Goal: Navigation & Orientation: Understand site structure

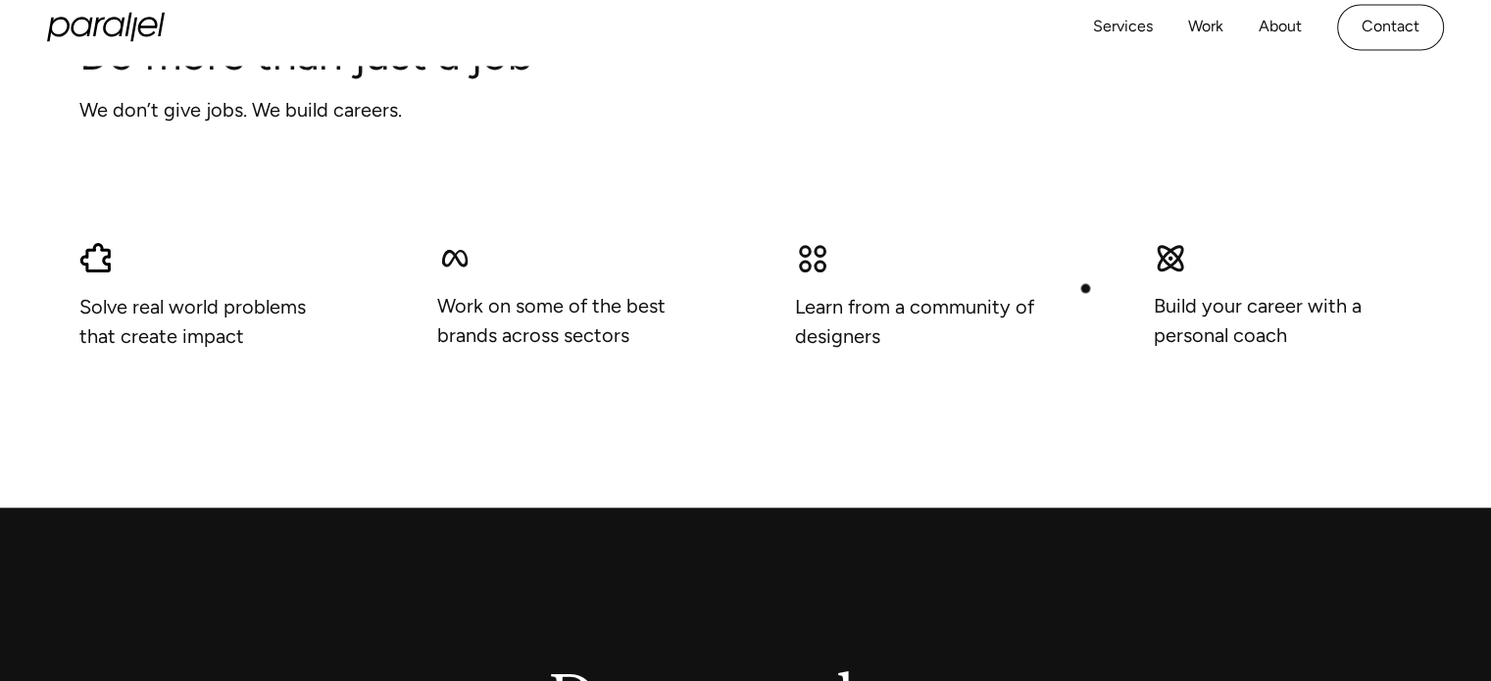
scroll to position [1529, 0]
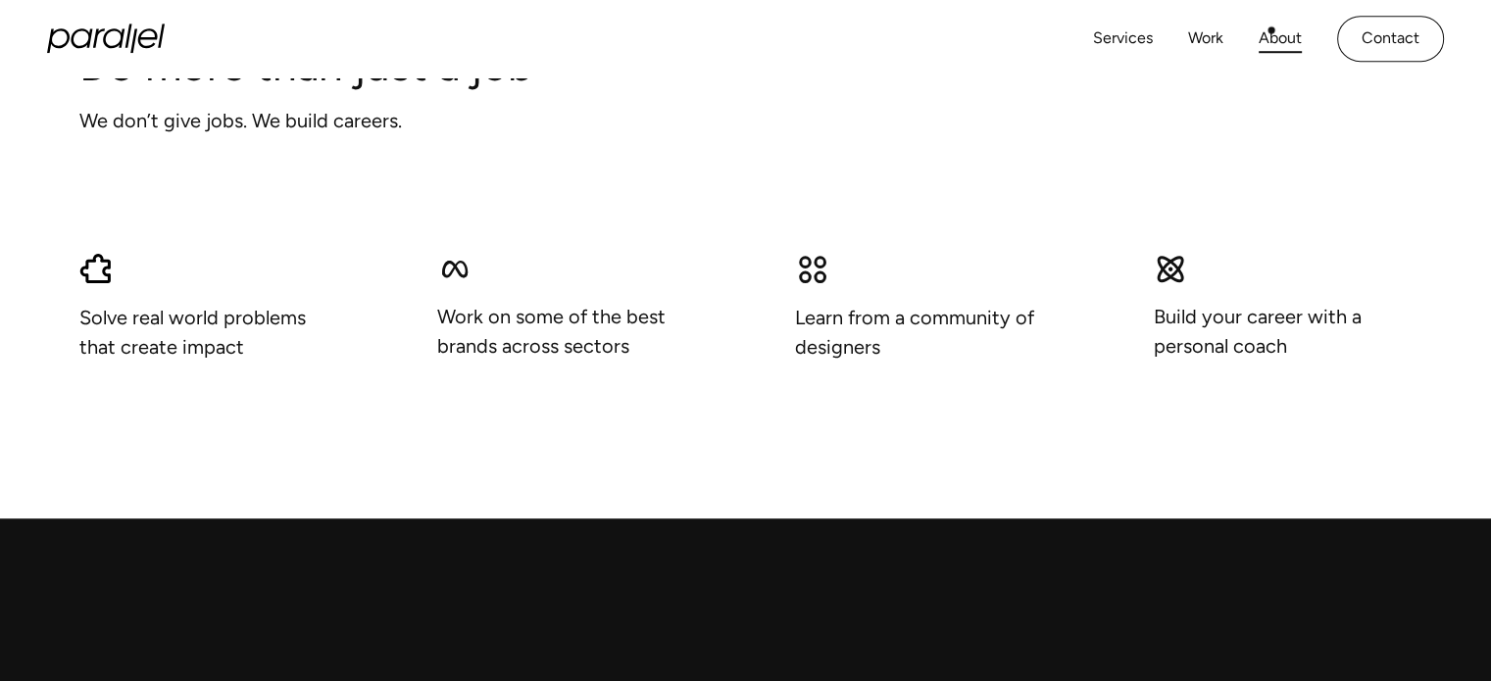
click at [1271, 30] on link "About" at bounding box center [1279, 39] width 43 height 28
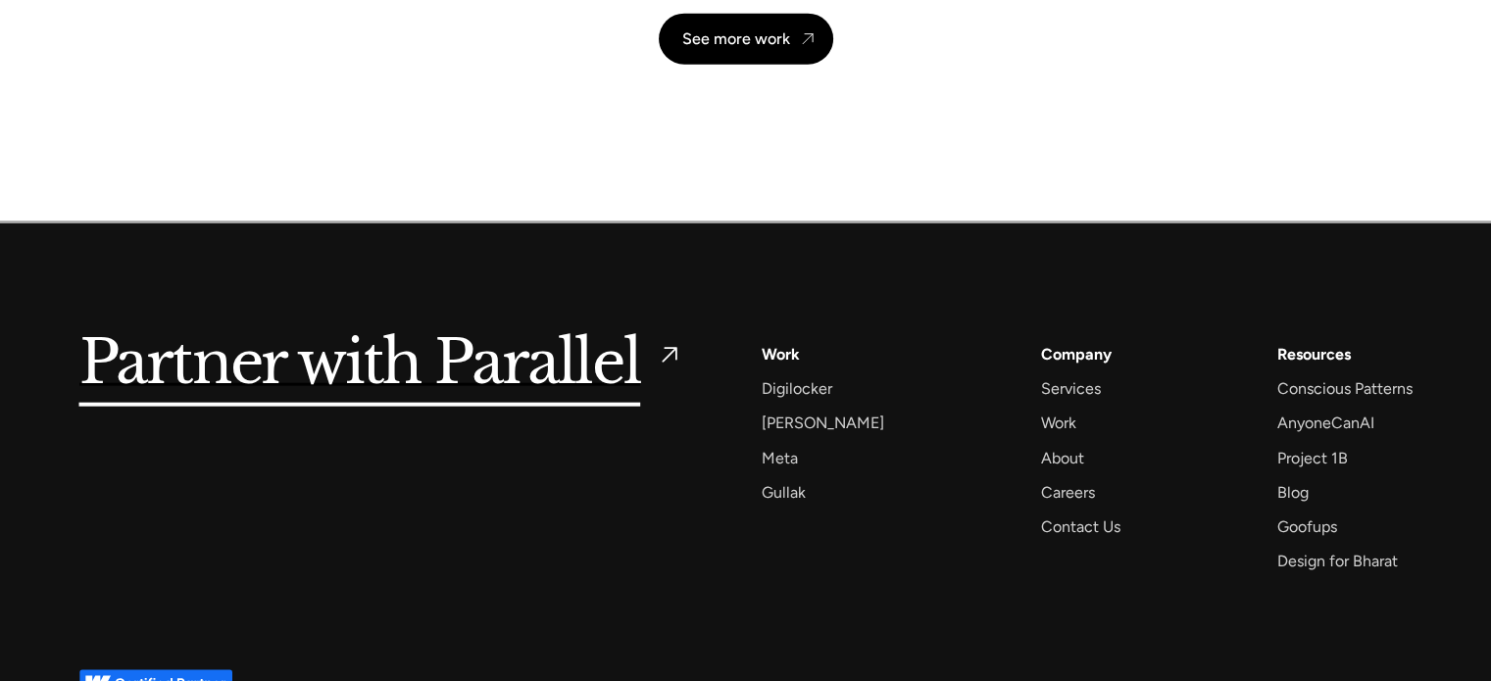
scroll to position [4685, 0]
click at [1053, 384] on div "Services" at bounding box center [1071, 388] width 60 height 26
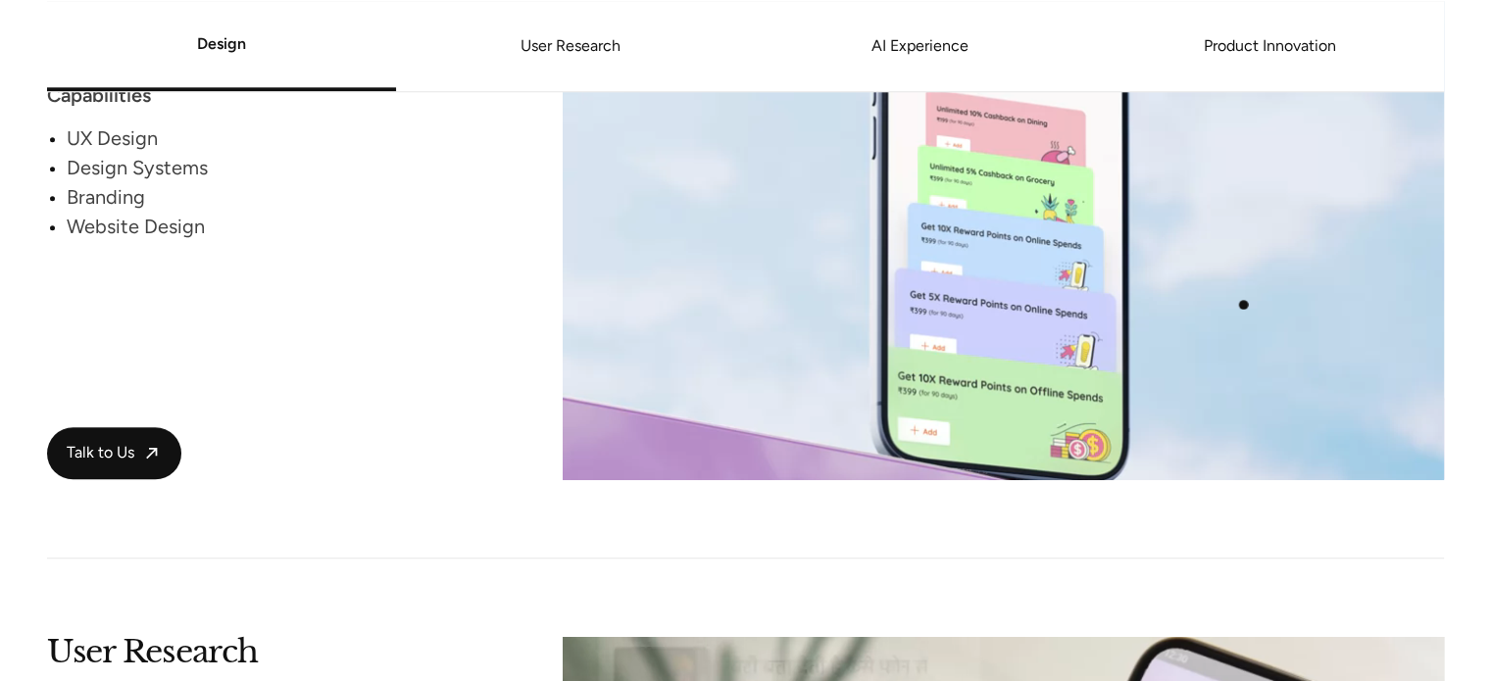
scroll to position [2095, 0]
